Goal: Task Accomplishment & Management: Use online tool/utility

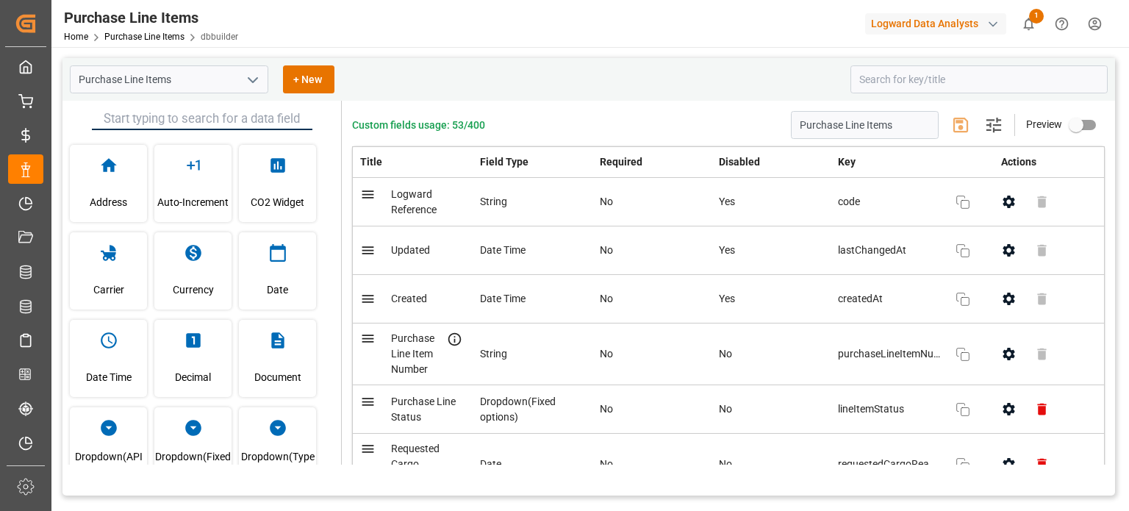
click at [132, 38] on link "Purchase Line Items" at bounding box center [144, 37] width 80 height 10
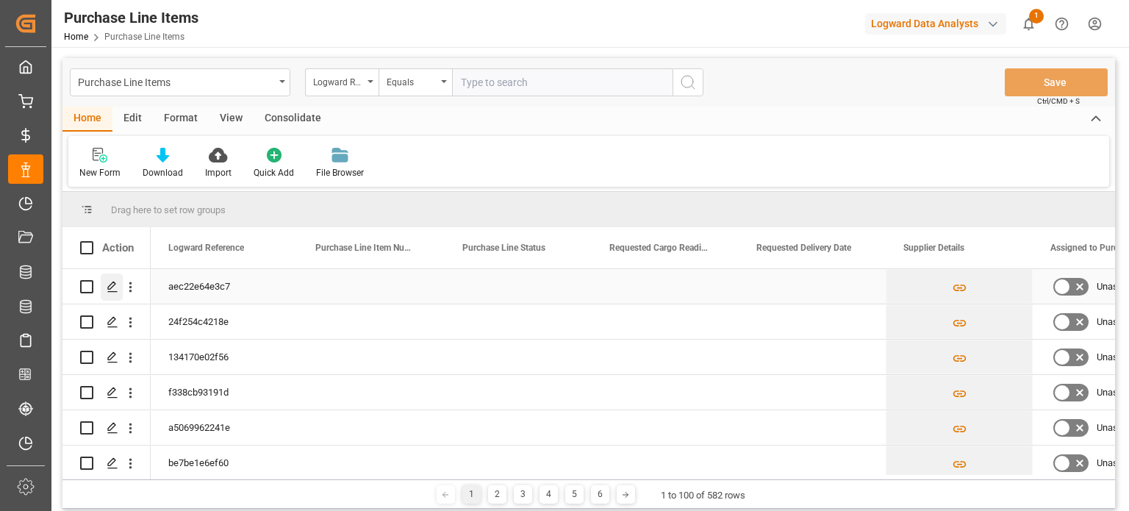
click at [109, 284] on icon "Press SPACE to select this row." at bounding box center [113, 287] width 12 height 12
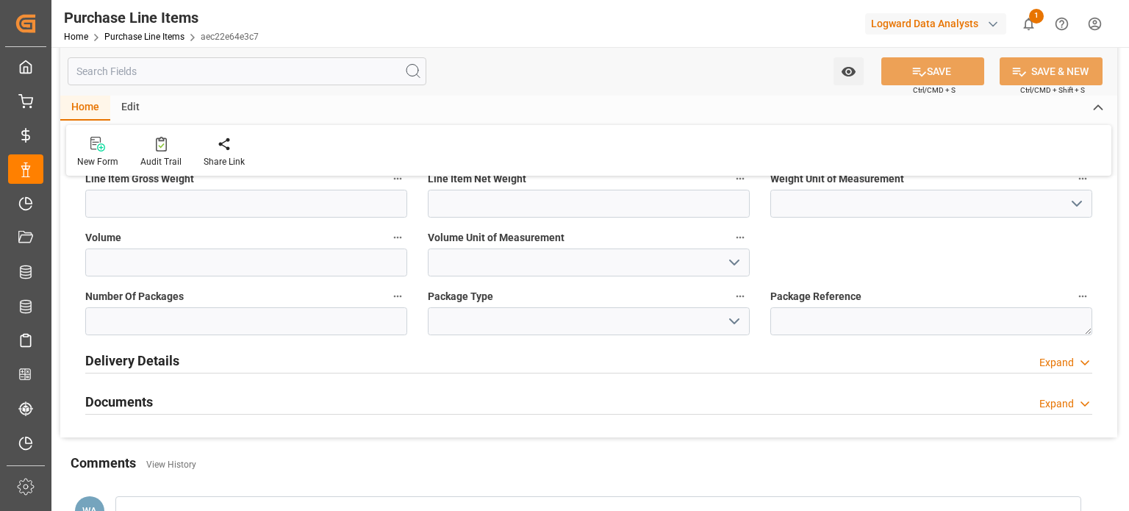
scroll to position [735, 0]
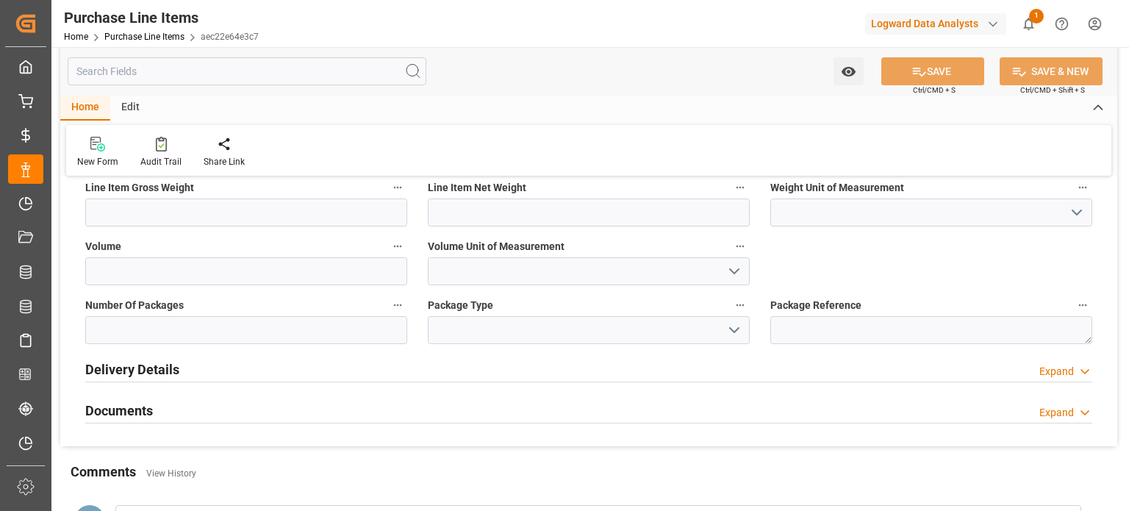
click at [1060, 370] on div "Expand" at bounding box center [1056, 371] width 35 height 15
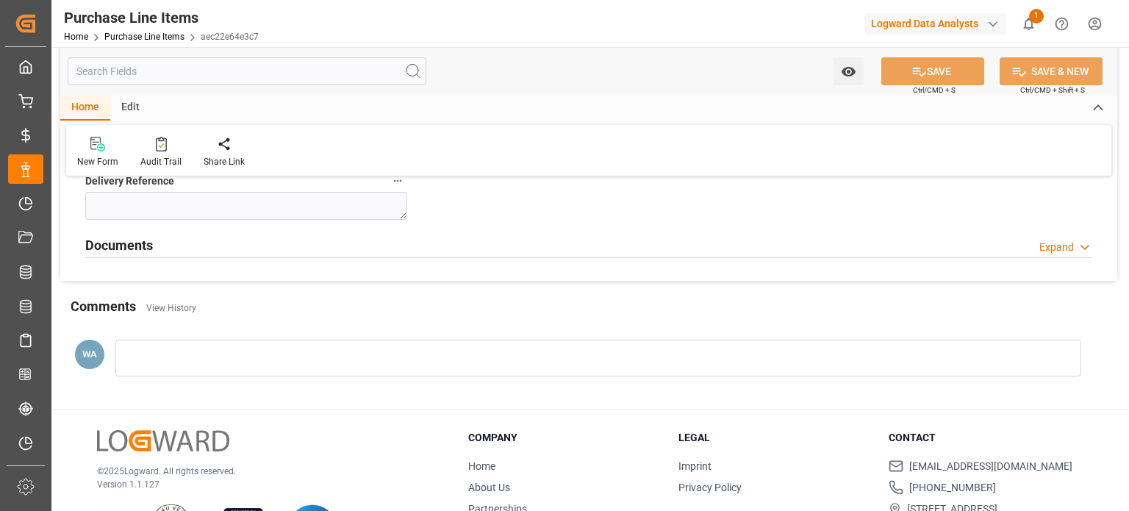
scroll to position [1102, 0]
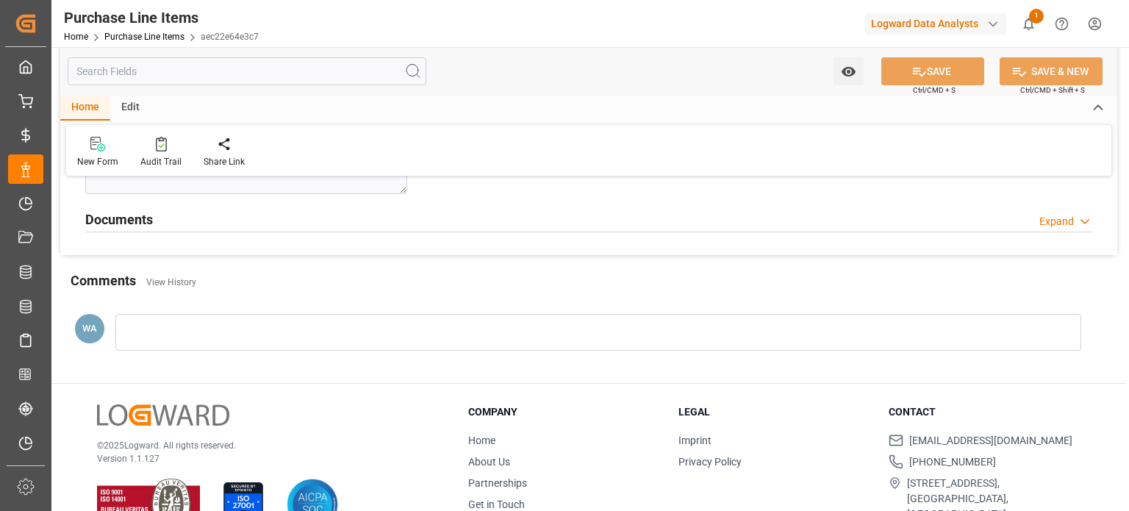
click at [1067, 219] on div "Expand" at bounding box center [1056, 221] width 35 height 15
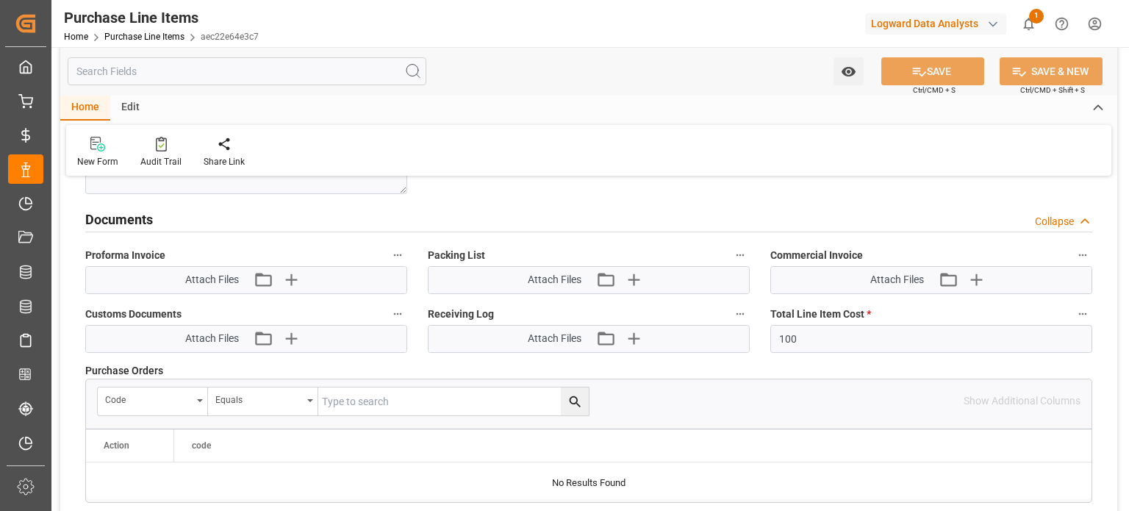
click at [223, 280] on span "Attach Files" at bounding box center [212, 279] width 54 height 15
click at [263, 277] on icon "button" at bounding box center [263, 280] width 24 height 24
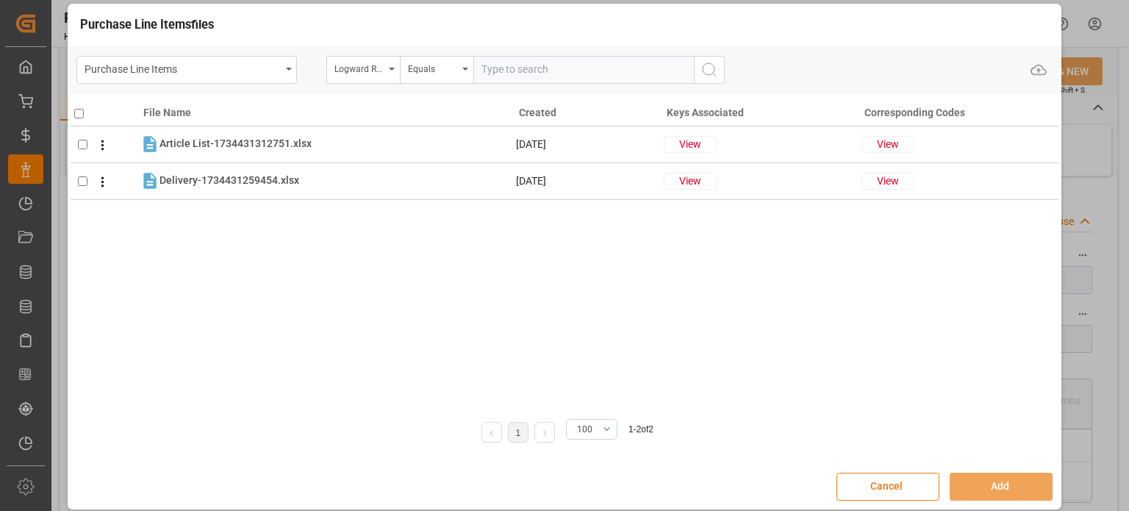
click at [875, 483] on button "Cancel" at bounding box center [887, 486] width 103 height 28
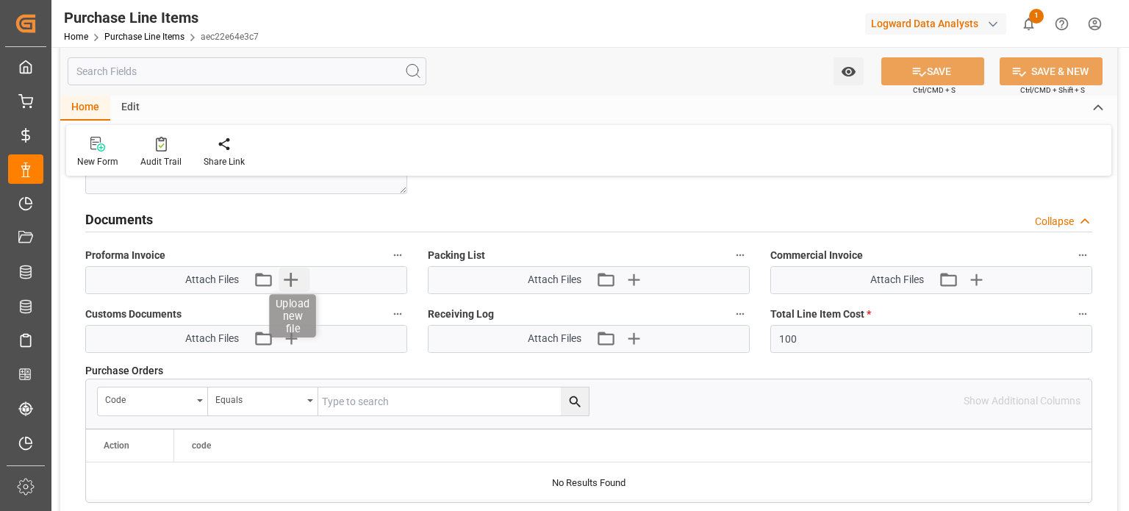
click at [294, 273] on icon "button" at bounding box center [291, 280] width 24 height 24
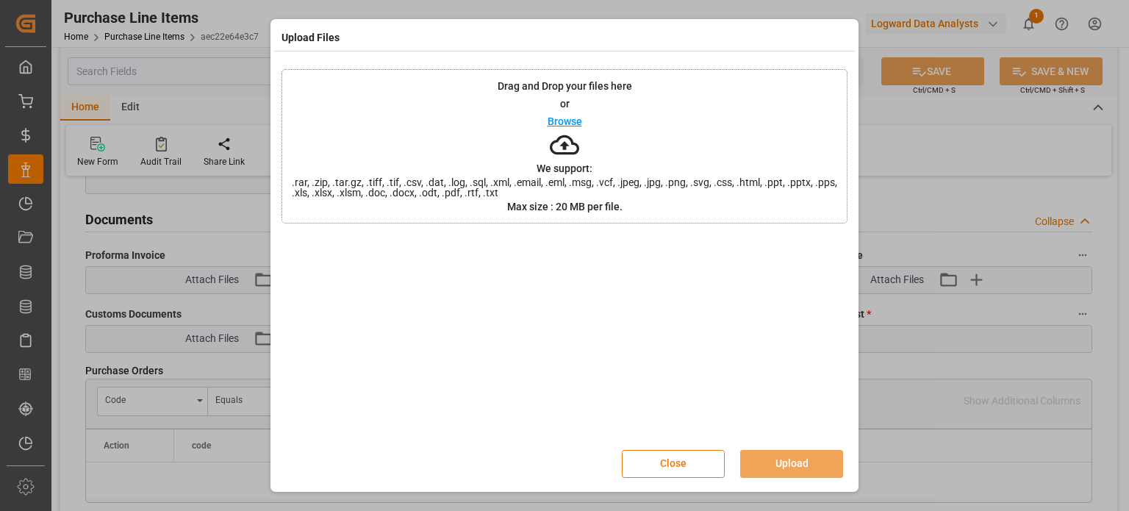
click at [644, 461] on button "Close" at bounding box center [673, 464] width 103 height 28
